Goal: Find contact information: Find contact information

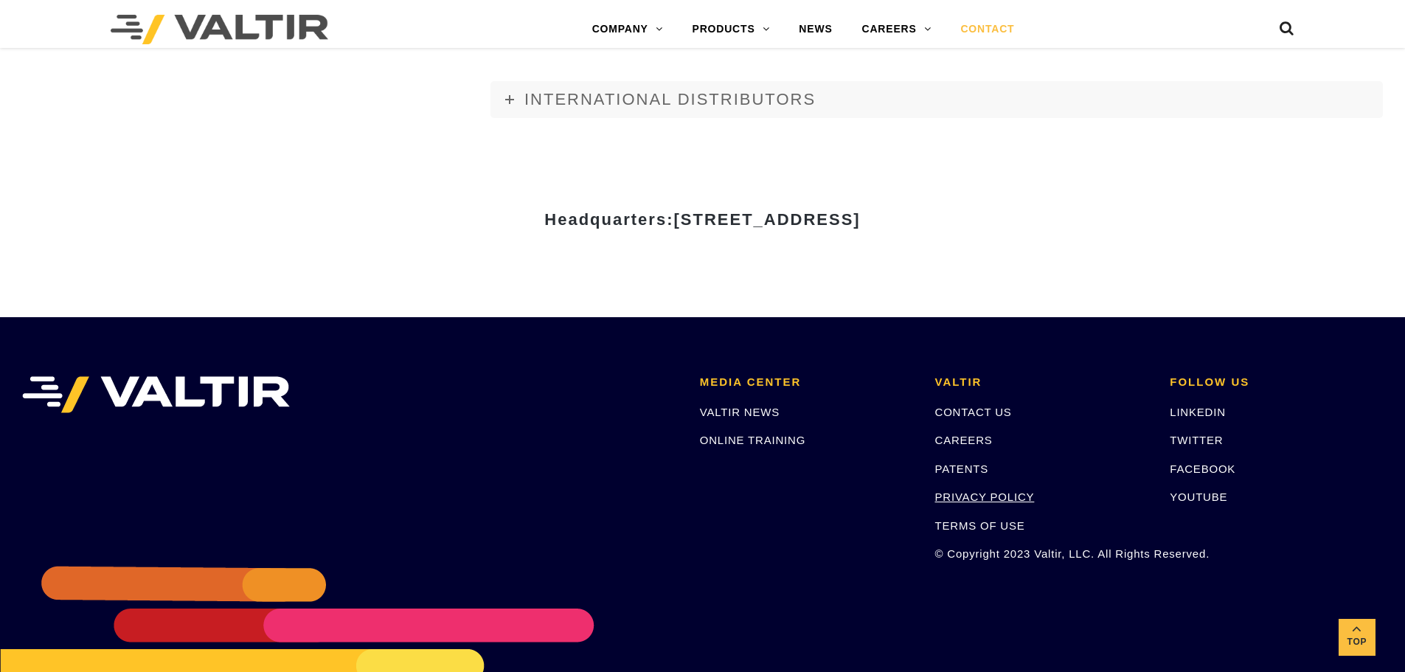
click at [996, 491] on link "PRIVACY POLICY" at bounding box center [985, 496] width 100 height 13
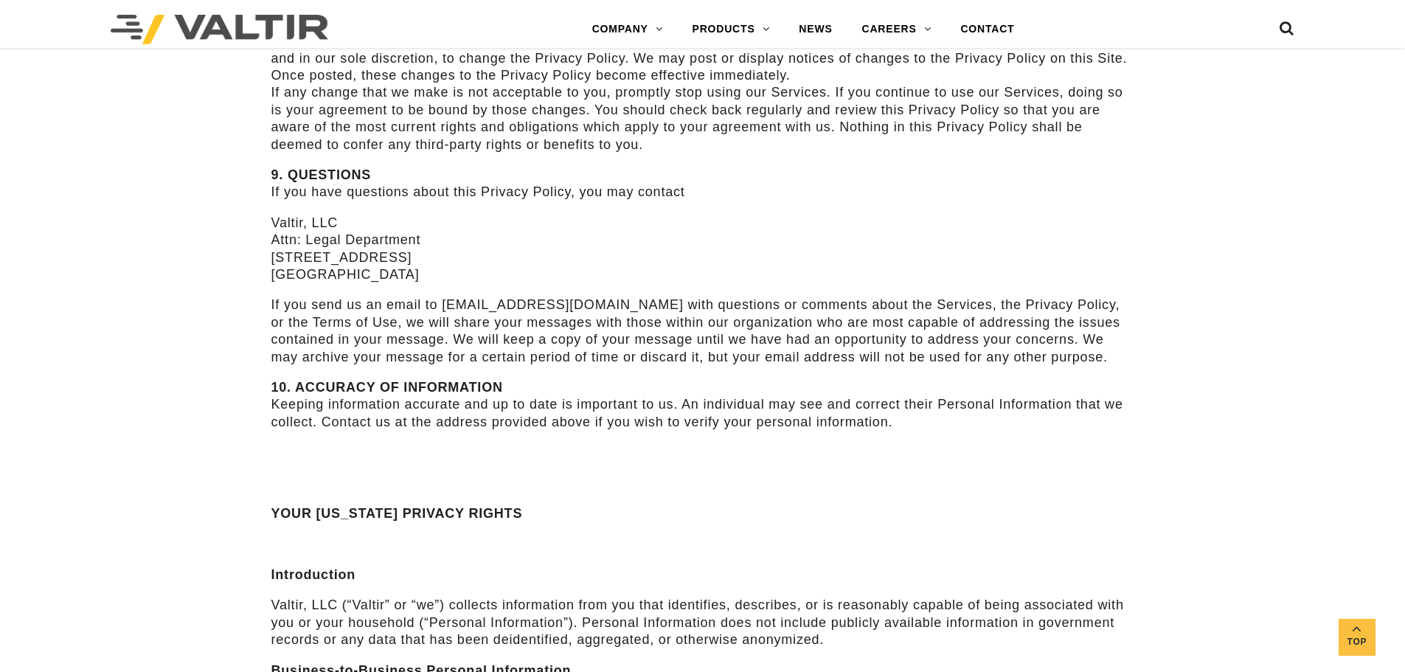
scroll to position [4320, 0]
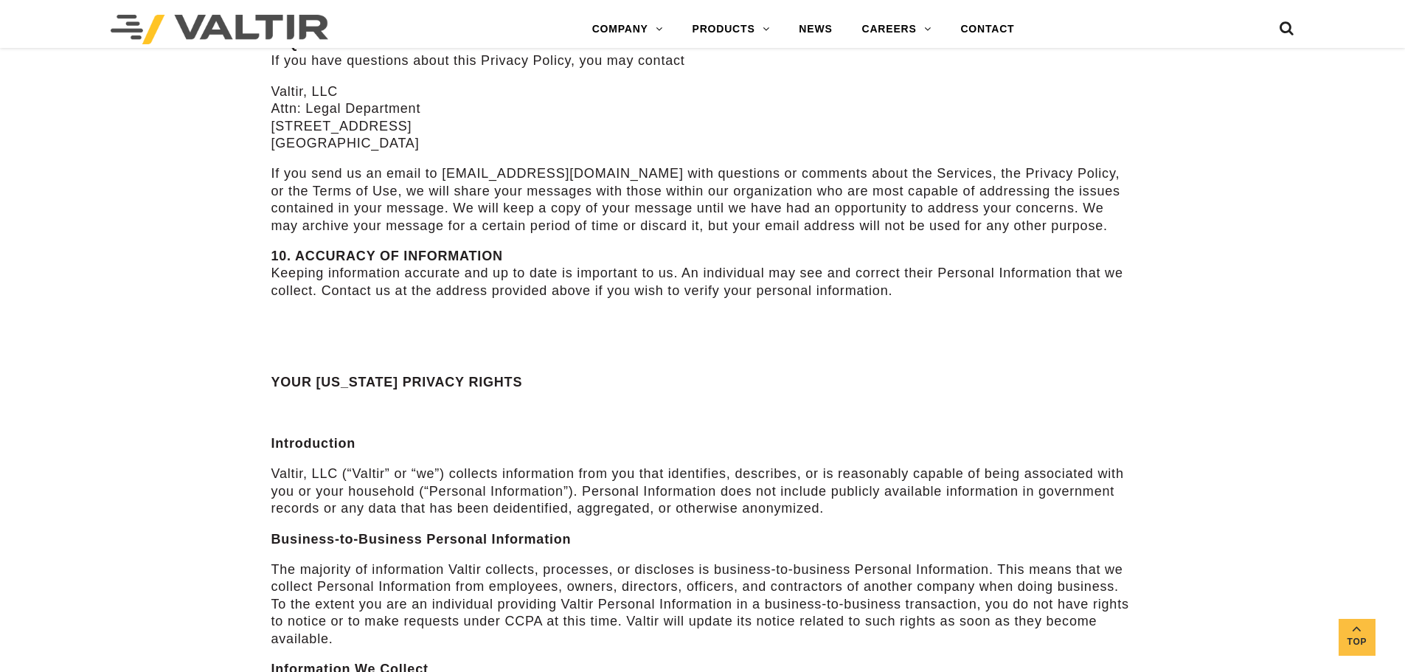
click at [285, 83] on p "Valtir, LLC Attn: Legal Department [STREET_ADDRESS]" at bounding box center [702, 117] width 863 height 69
click at [319, 83] on p "Valtir, LLC Attn: Legal Department [STREET_ADDRESS]" at bounding box center [702, 117] width 863 height 69
copy p "Valtir, LLC"
